Goal: Download file/media

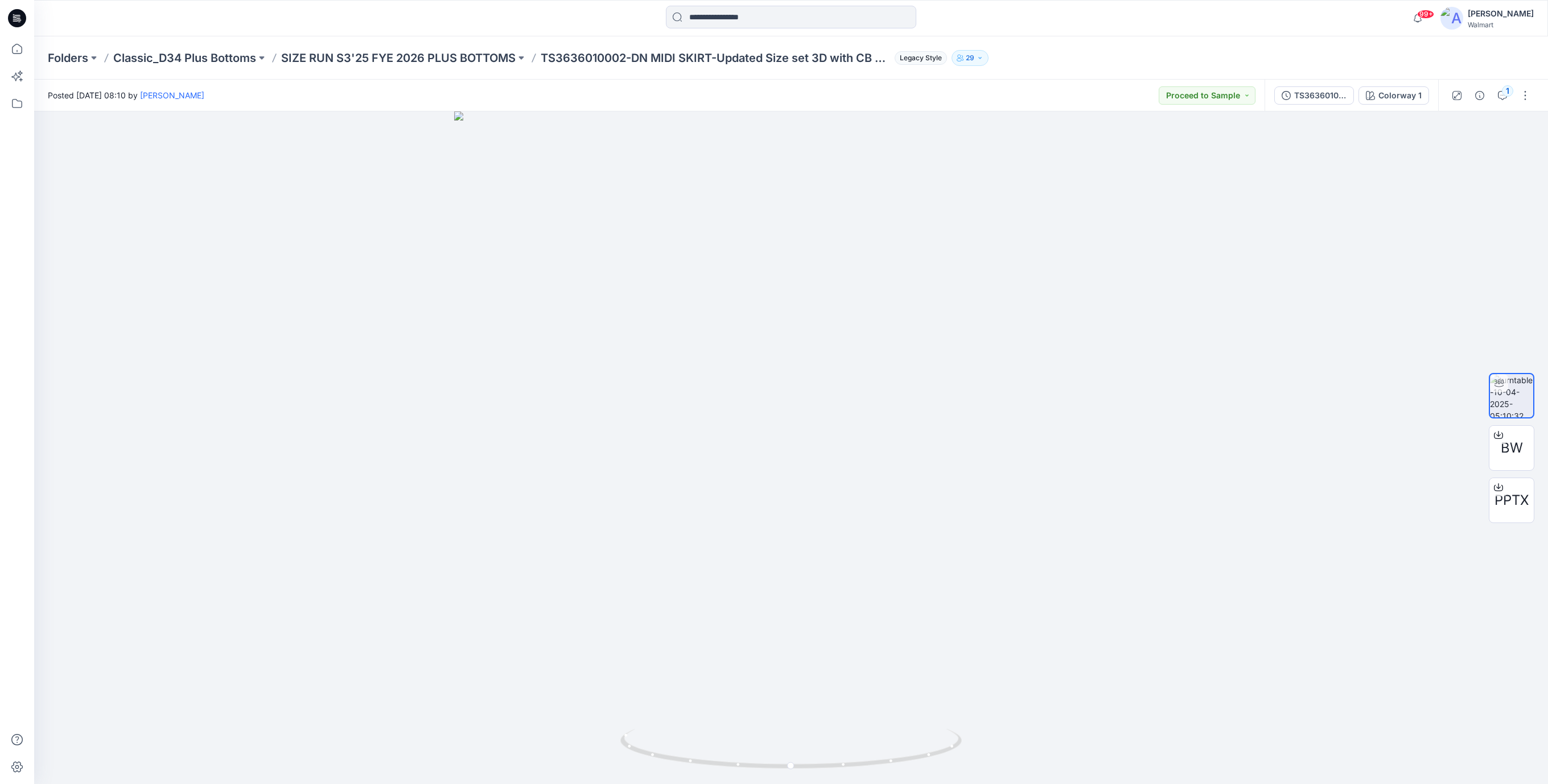
click at [12, 18] on icon at bounding box center [17, 18] width 18 height 18
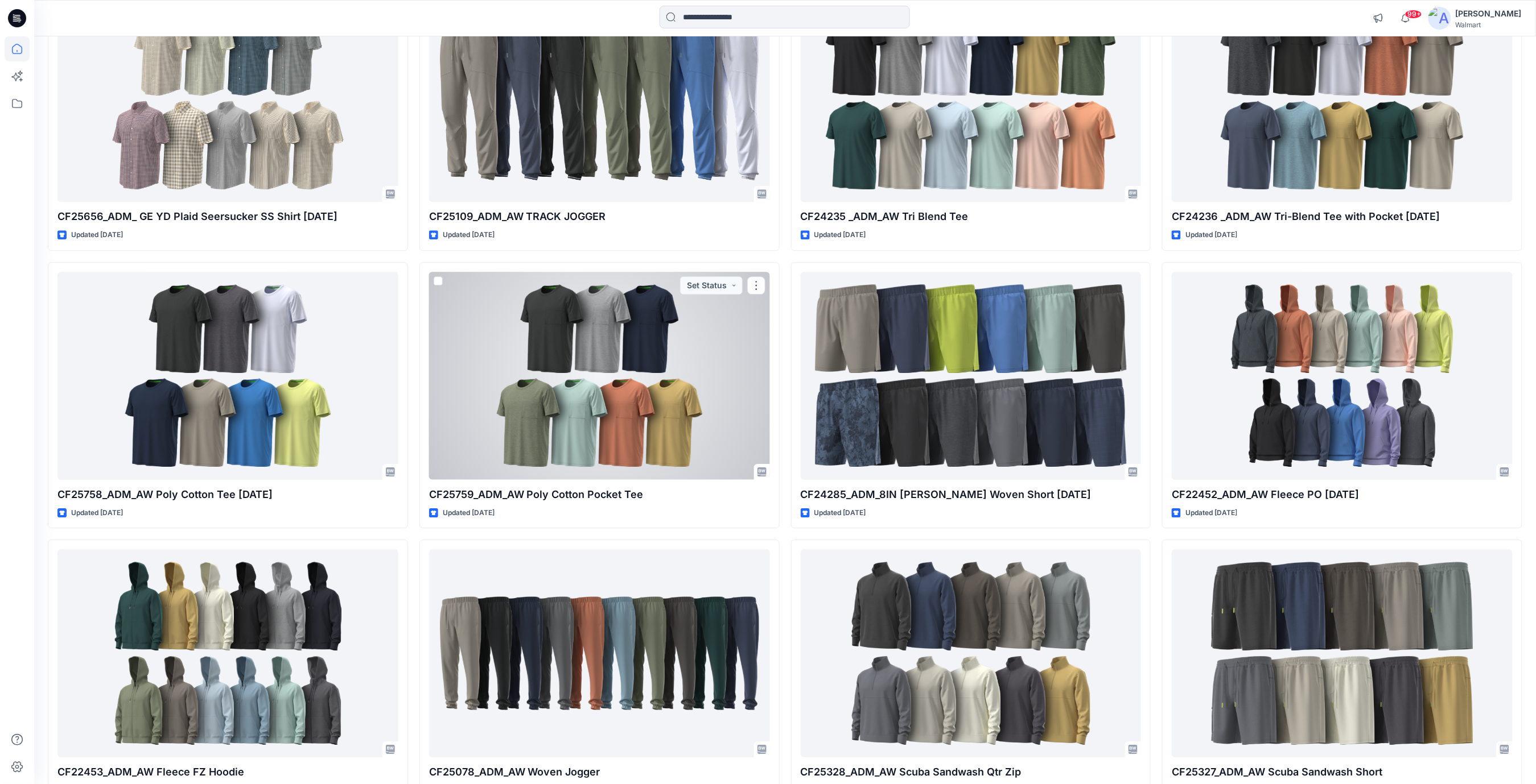
scroll to position [7602, 0]
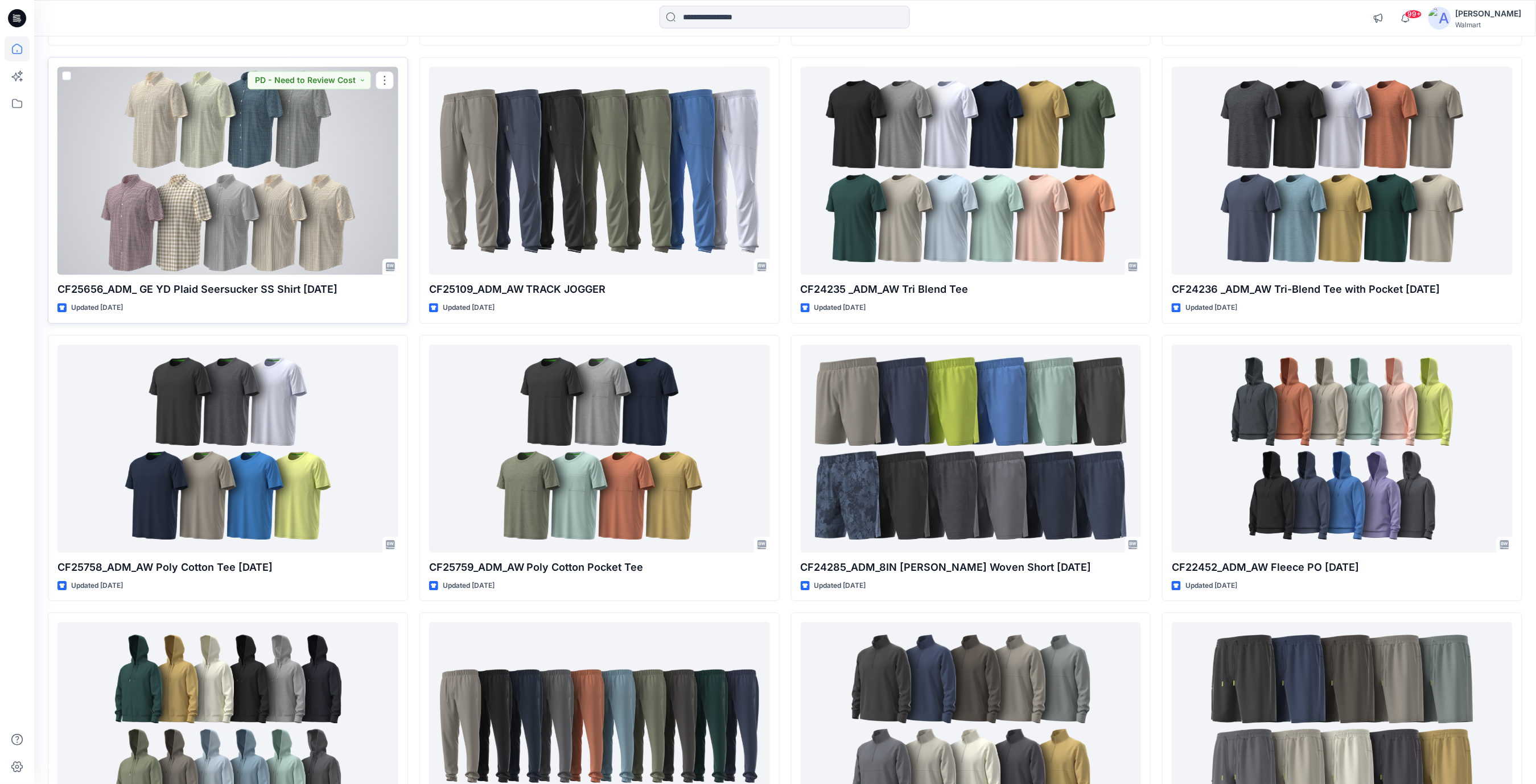
click at [206, 176] on div at bounding box center [228, 170] width 341 height 208
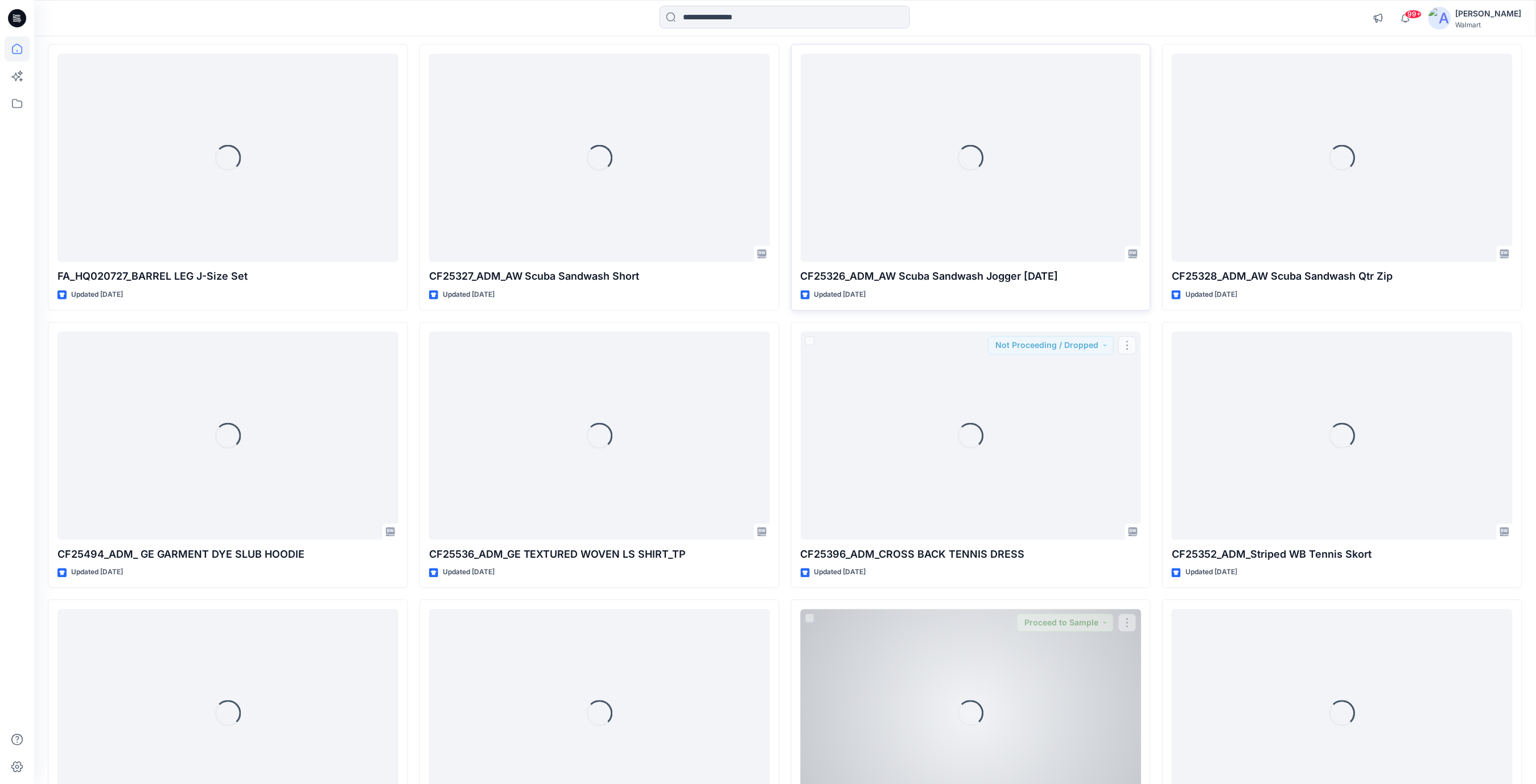
scroll to position [9422, 0]
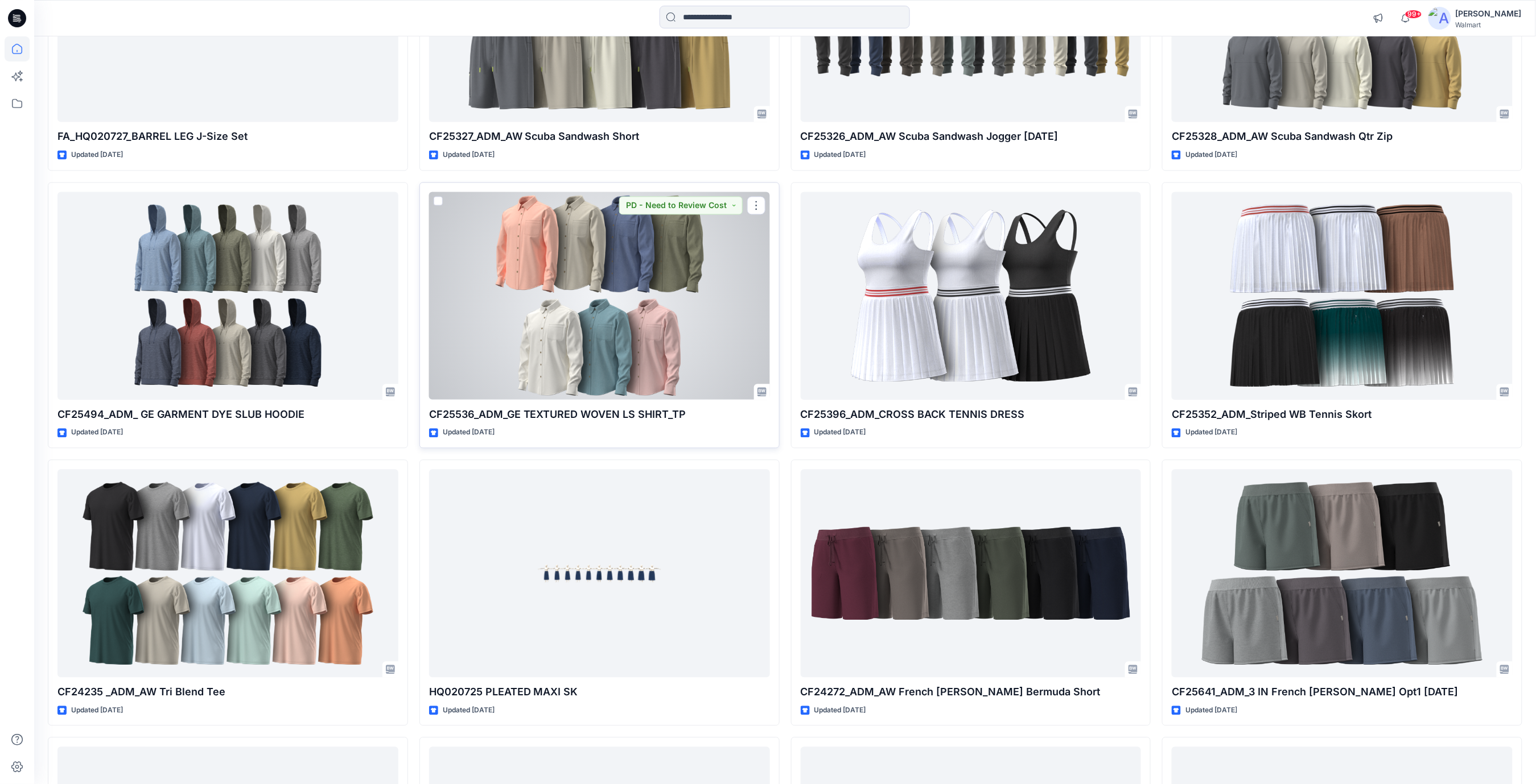
click at [642, 288] on div at bounding box center [600, 296] width 341 height 208
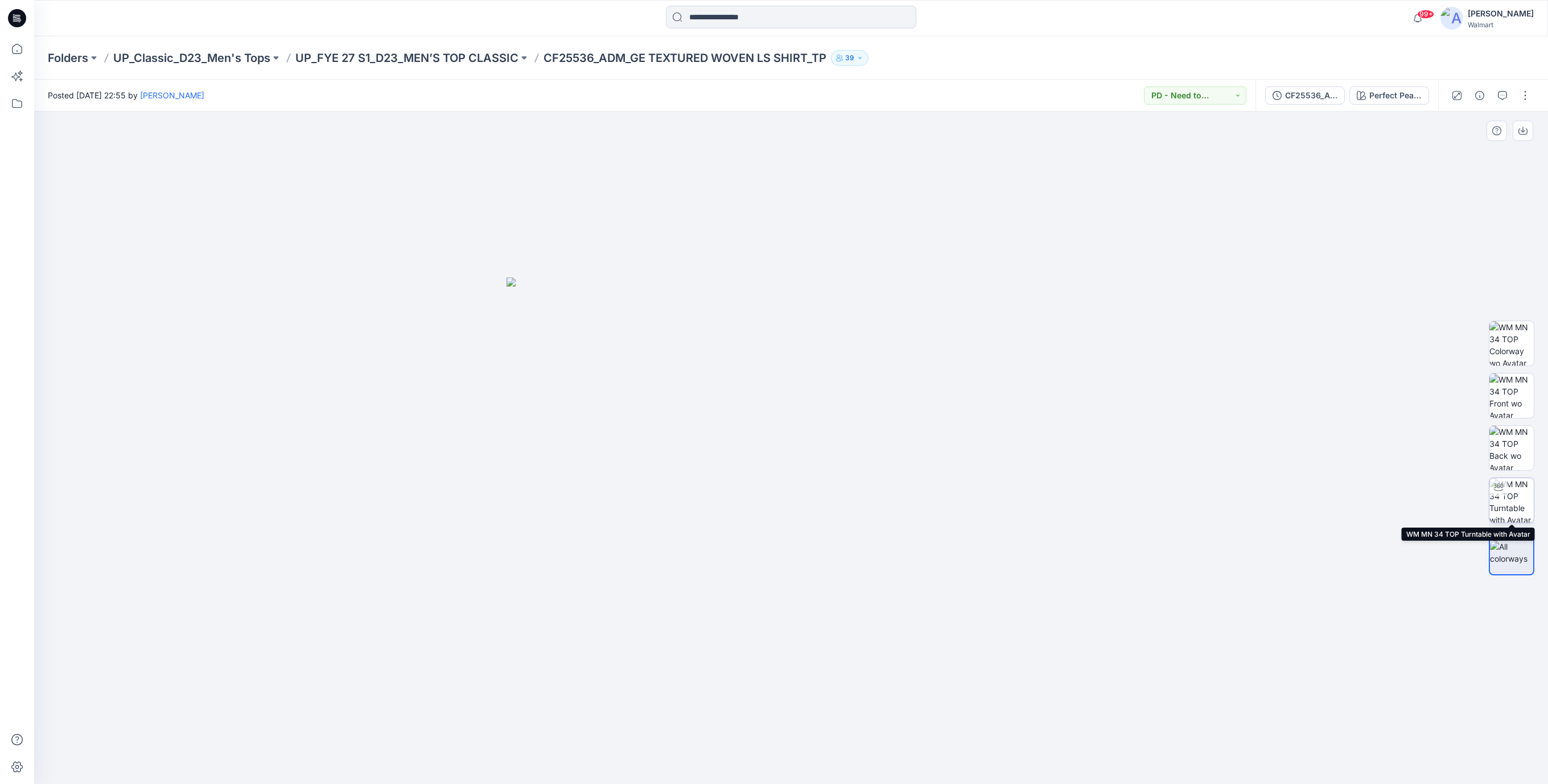
click at [1514, 501] on img at bounding box center [1511, 500] width 44 height 44
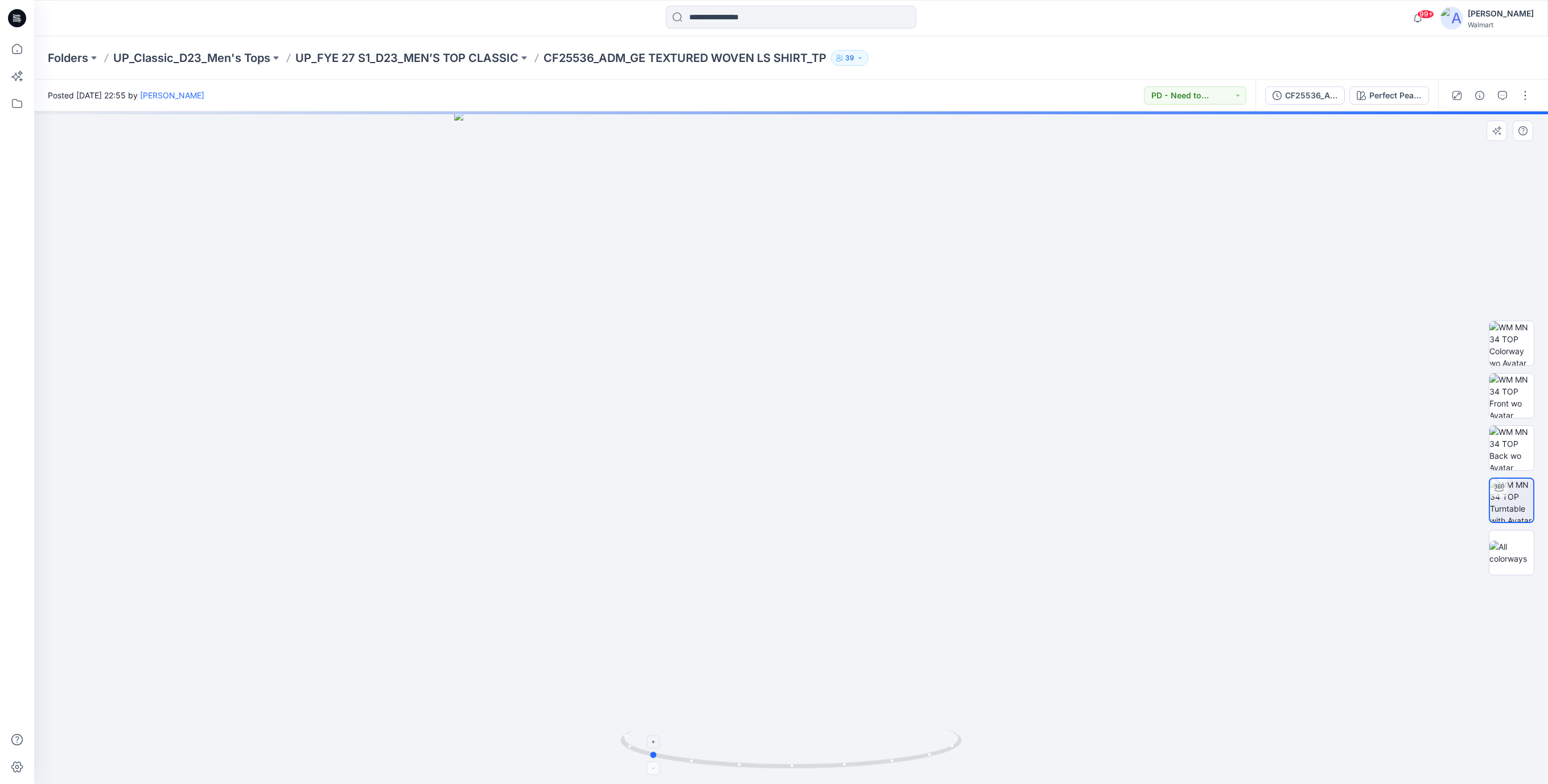
drag, startPoint x: 880, startPoint y: 767, endPoint x: 745, endPoint y: 770, distance: 135.0
click at [745, 757] on icon at bounding box center [792, 750] width 344 height 42
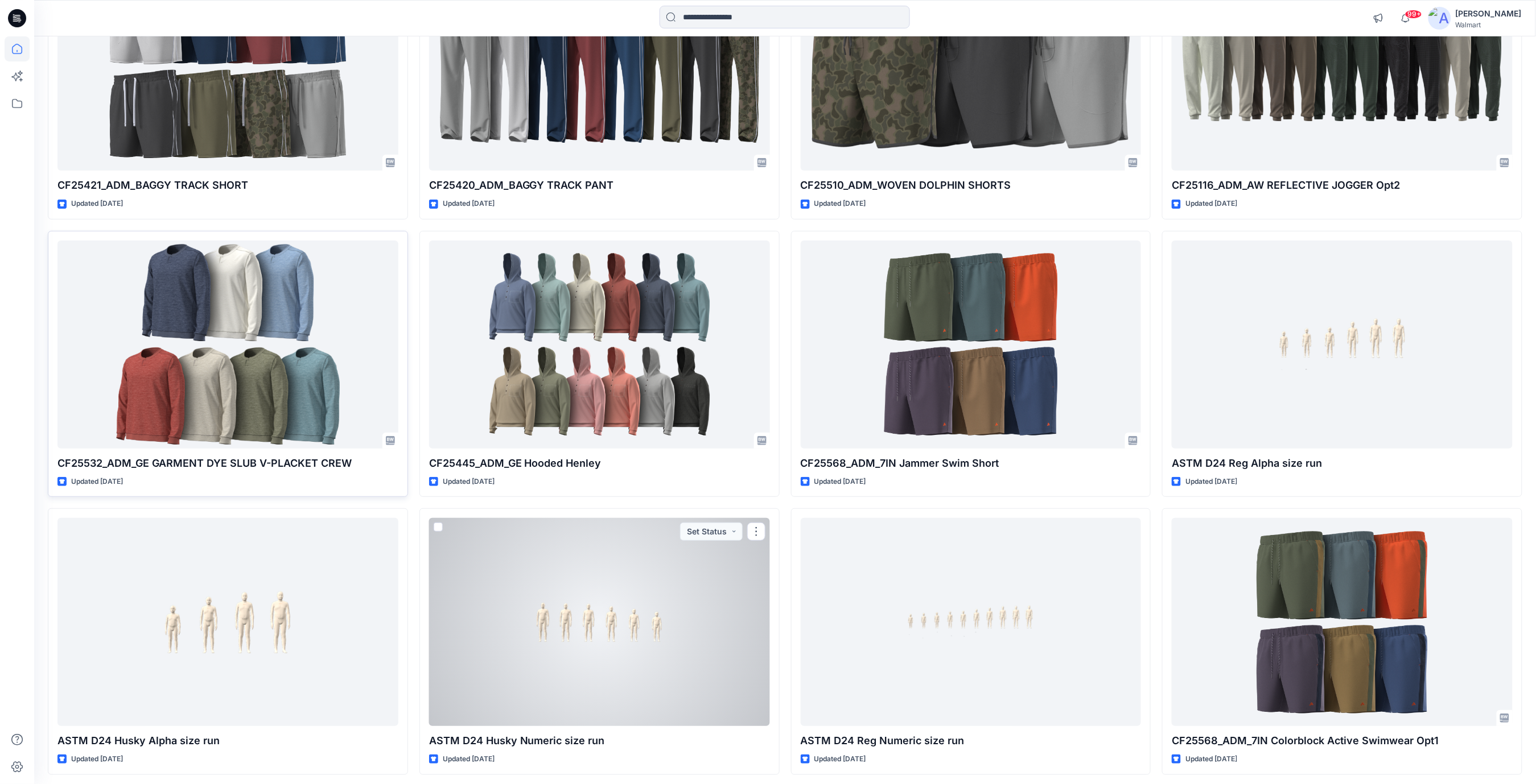
scroll to position [14728, 0]
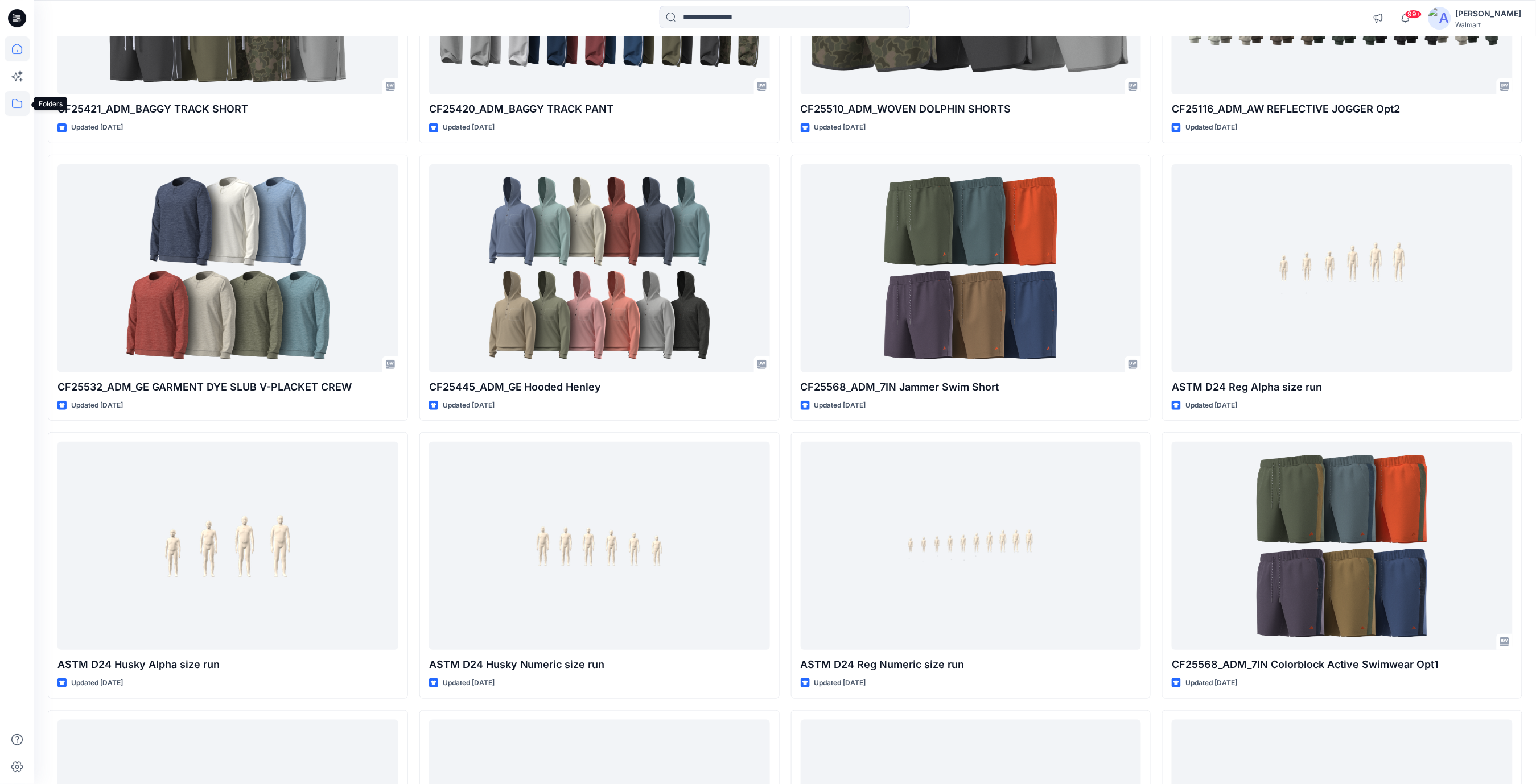
click at [12, 110] on icon at bounding box center [17, 104] width 25 height 25
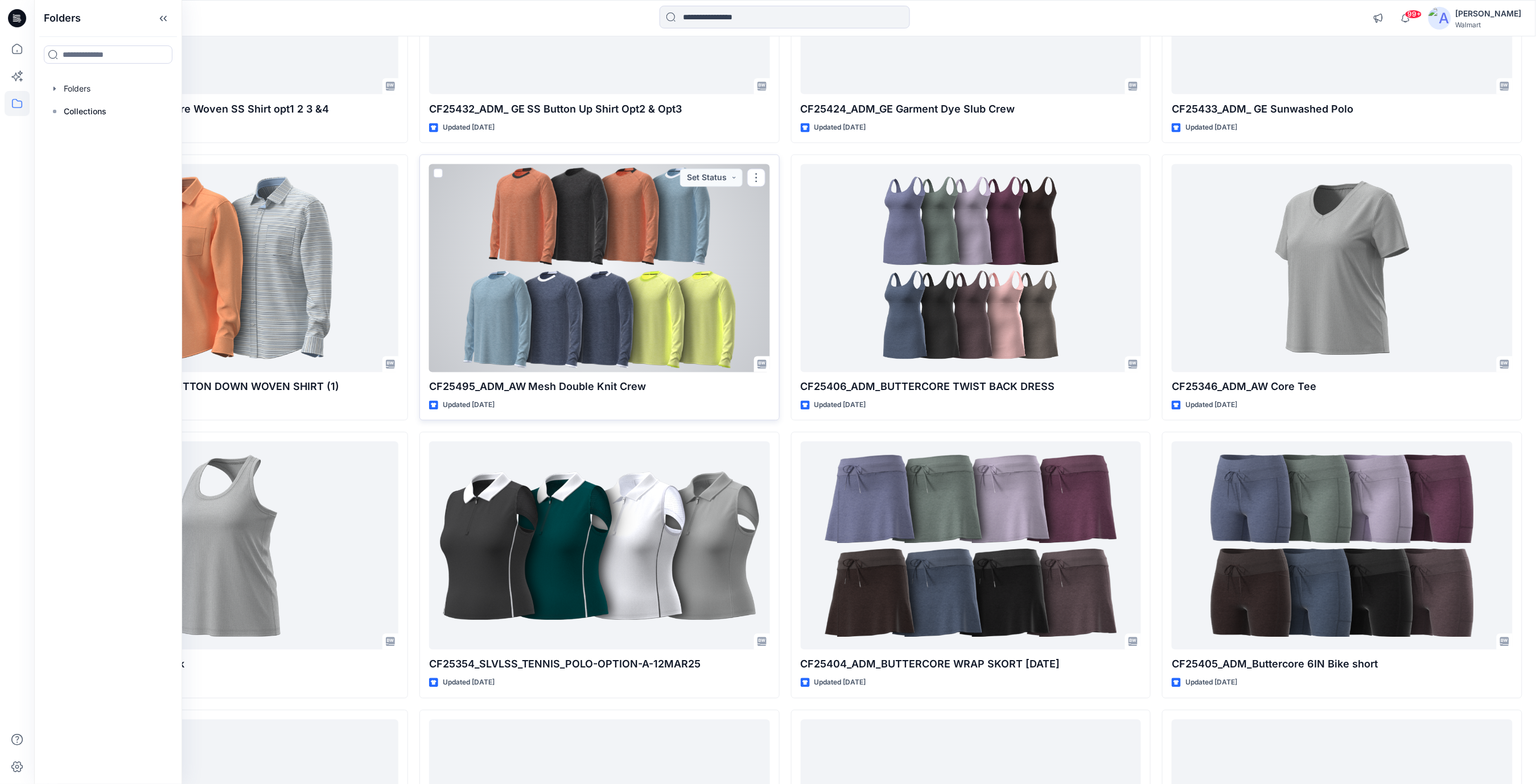
scroll to position [15258, 0]
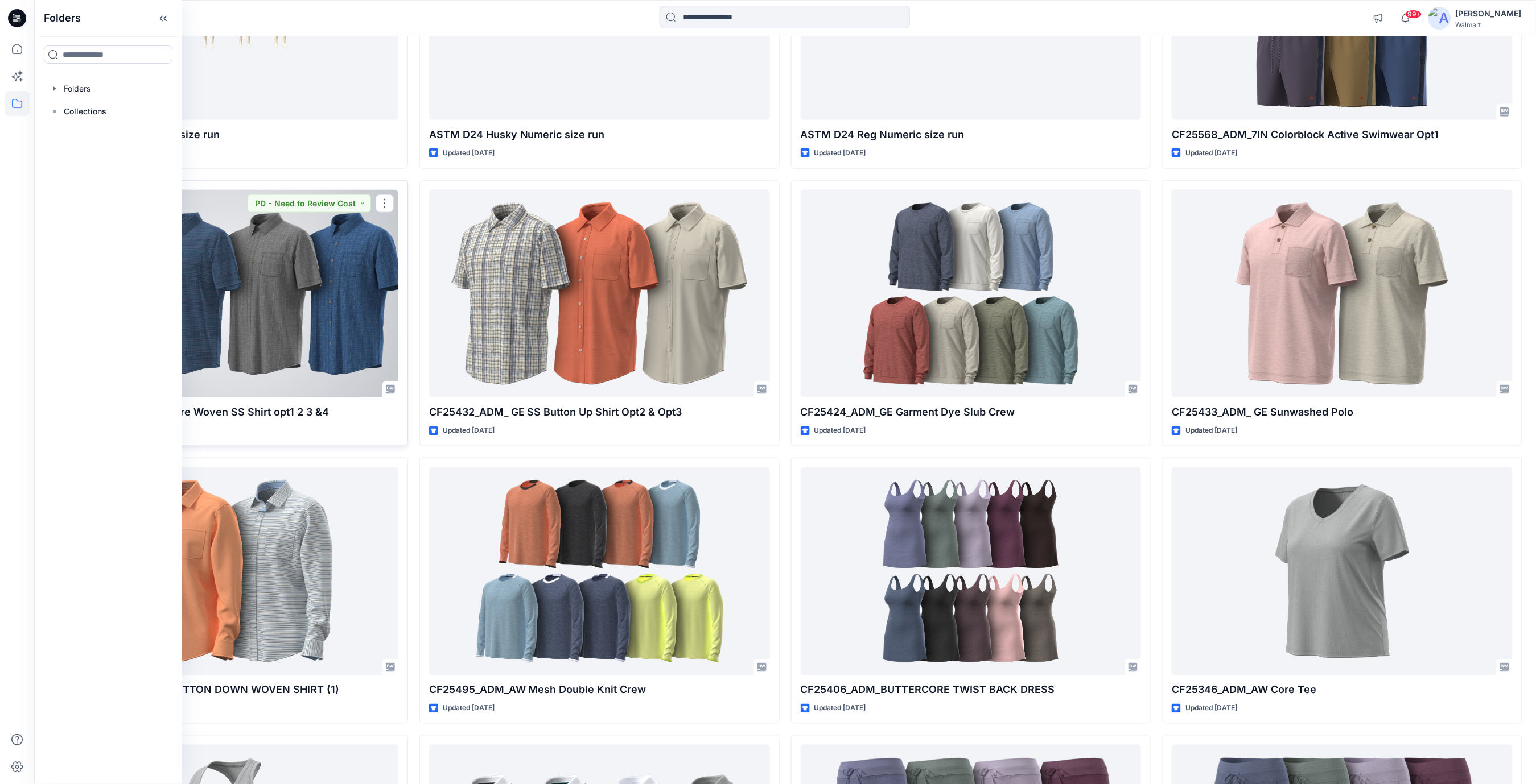
click at [357, 347] on div at bounding box center [228, 293] width 341 height 208
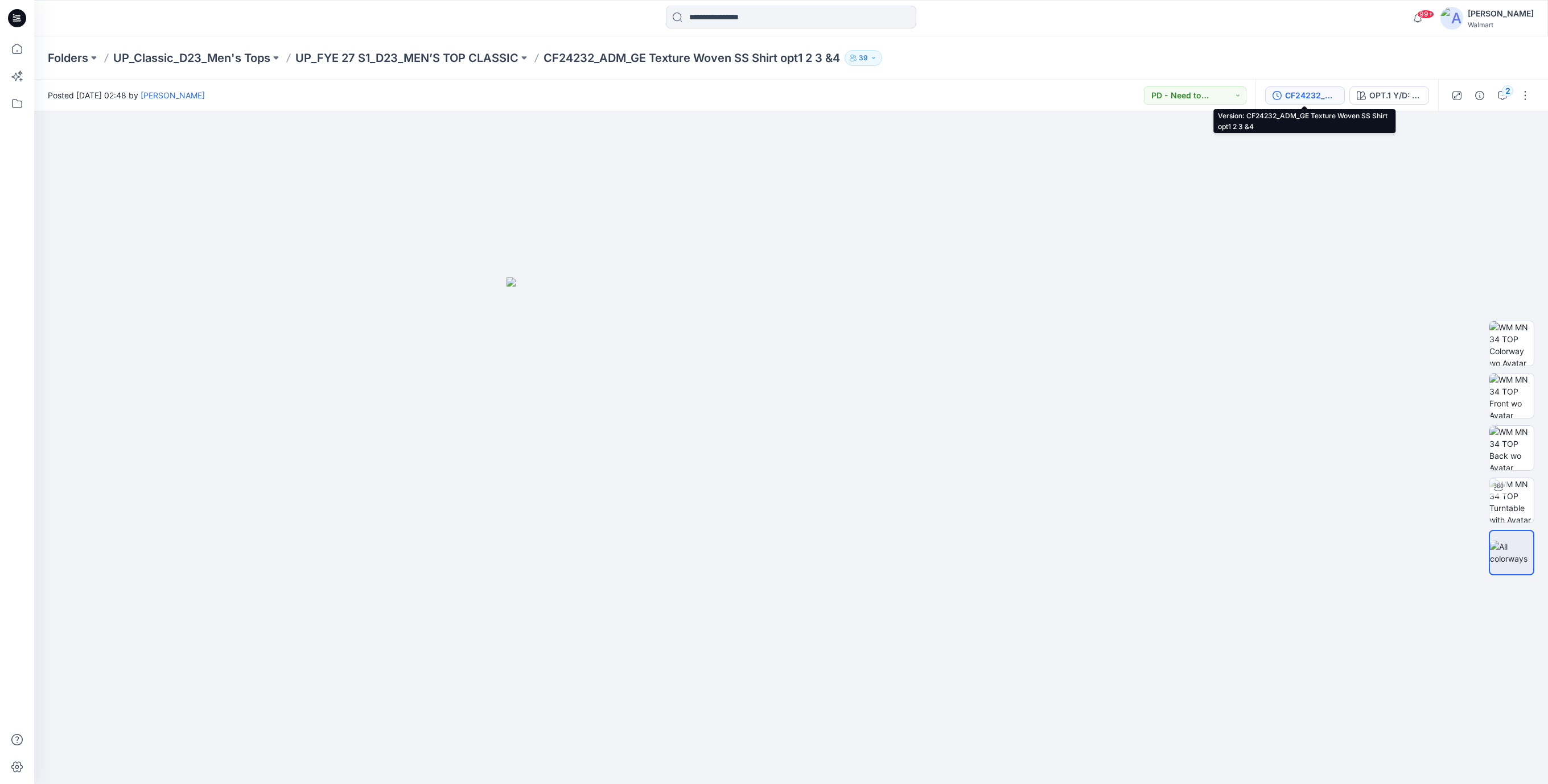
click at [1314, 92] on div "CF24232_ADM_GE Texture Woven SS Shirt opt1 2 3 &4" at bounding box center [1311, 95] width 52 height 13
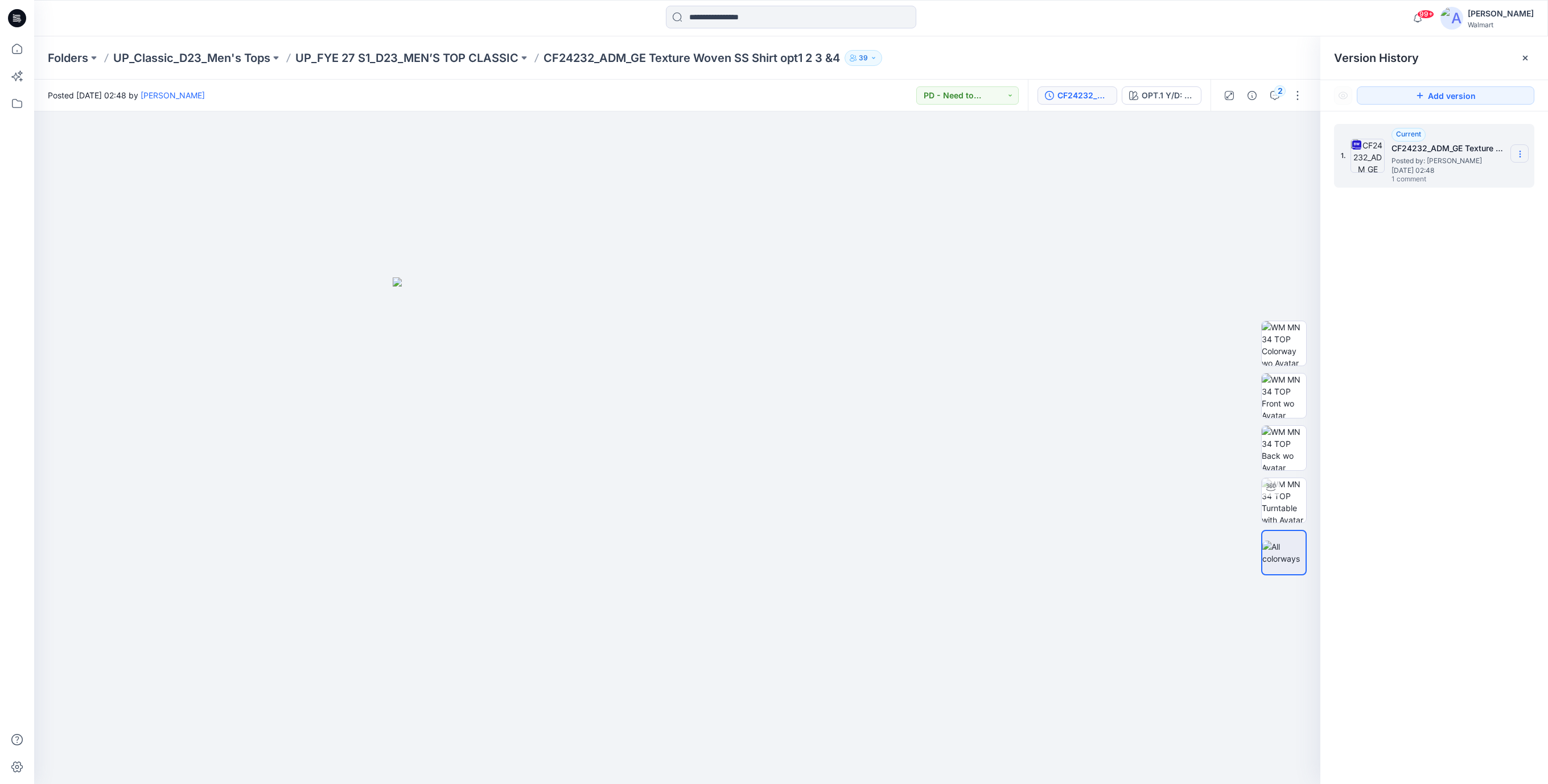
click at [1521, 153] on icon at bounding box center [1520, 154] width 9 height 9
click at [1465, 178] on span "Download Source BW File" at bounding box center [1462, 176] width 95 height 14
click at [23, 26] on icon at bounding box center [17, 18] width 18 height 36
